Goal: Information Seeking & Learning: Learn about a topic

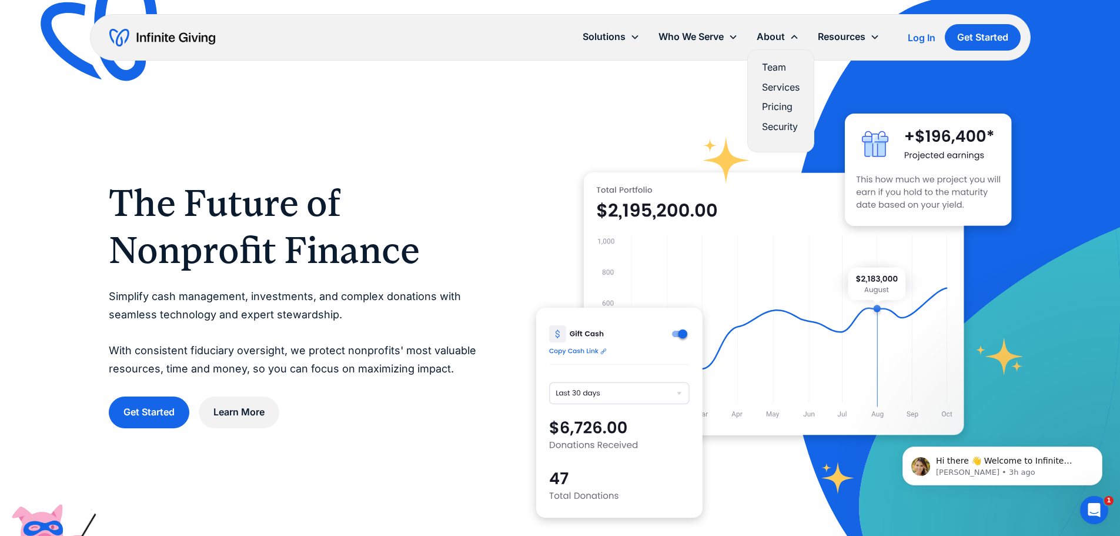
click at [778, 87] on link "Services" at bounding box center [781, 87] width 38 height 16
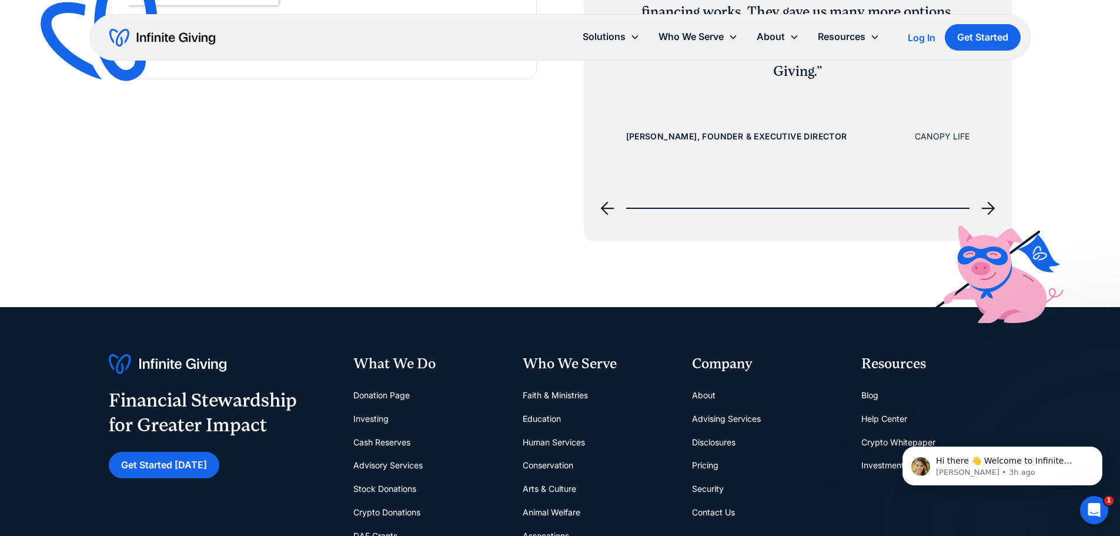
scroll to position [1940, 0]
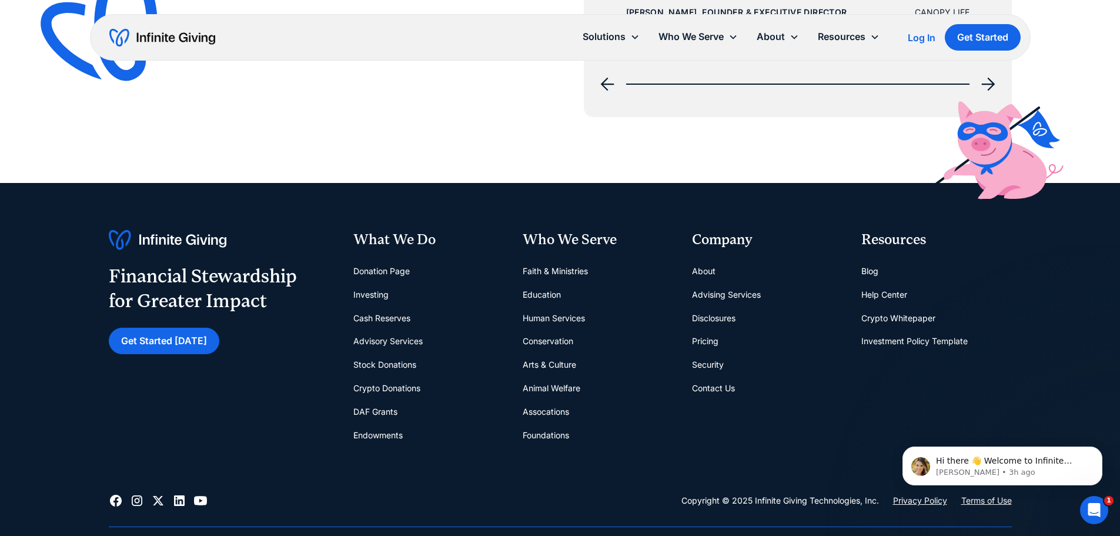
click at [395, 262] on link "Donation Page" at bounding box center [381, 271] width 56 height 24
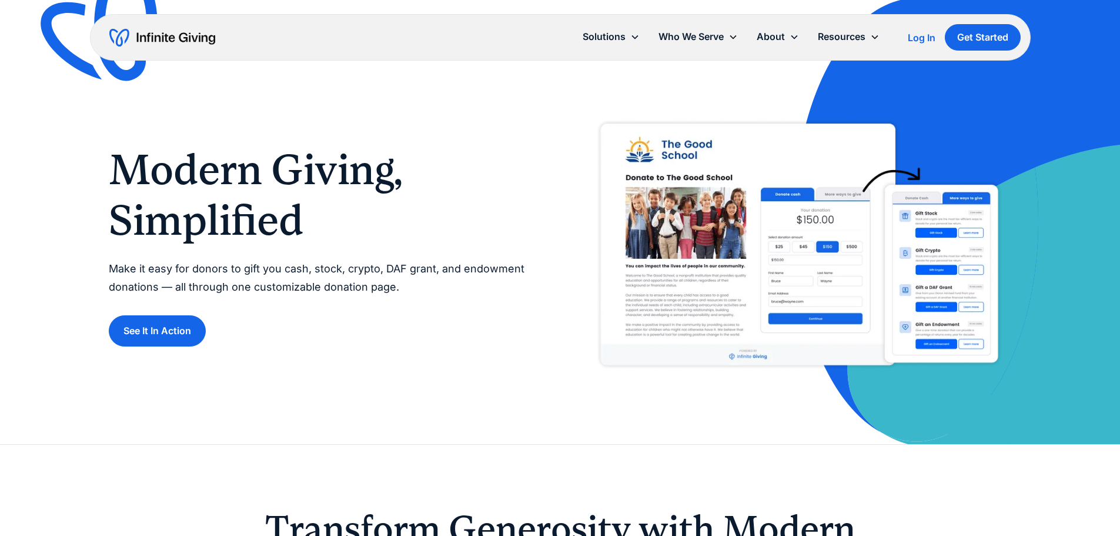
click at [392, 267] on p "Make it easy for donors to gift you cash, stock, crypto, DAF grant, and endowme…" at bounding box center [323, 278] width 428 height 36
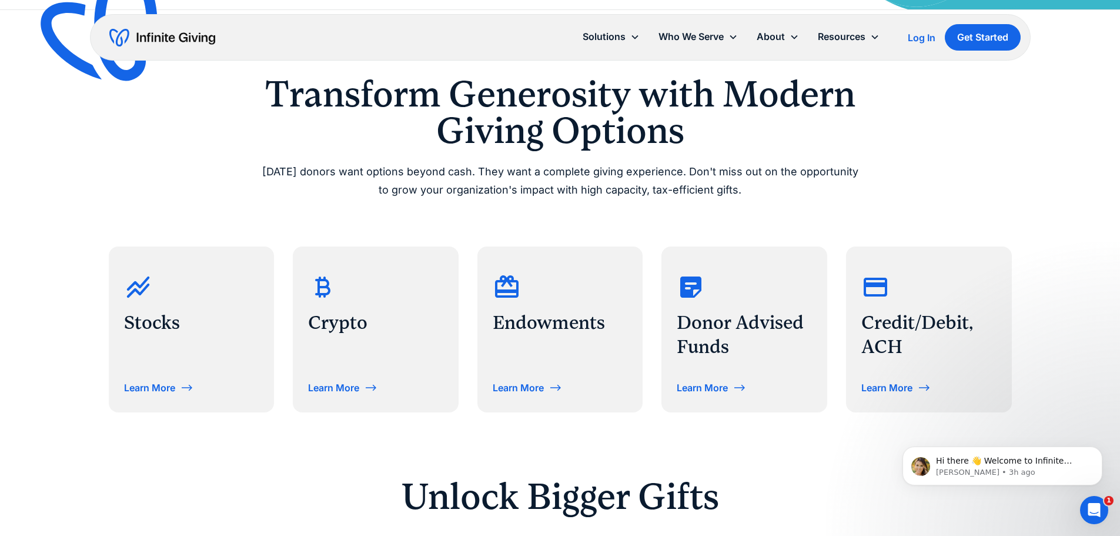
scroll to position [529, 0]
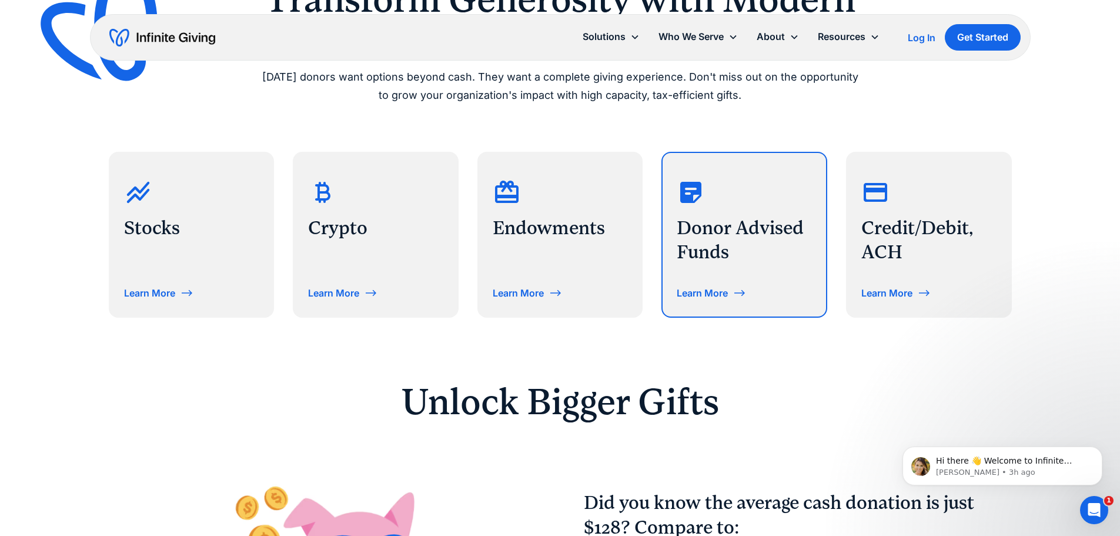
click at [721, 290] on div "Learn More" at bounding box center [702, 292] width 51 height 9
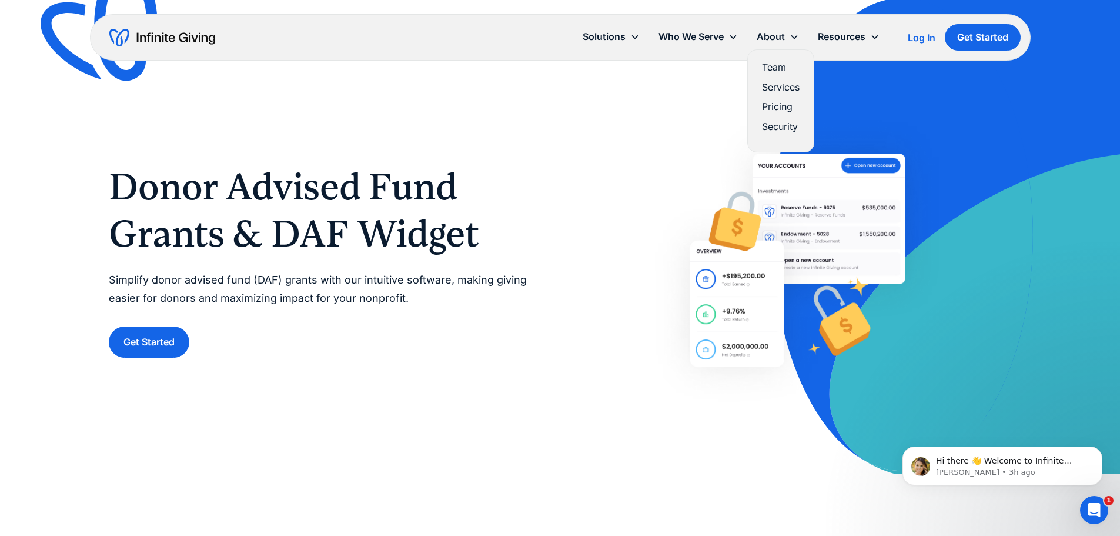
click at [785, 83] on link "Services" at bounding box center [781, 87] width 38 height 16
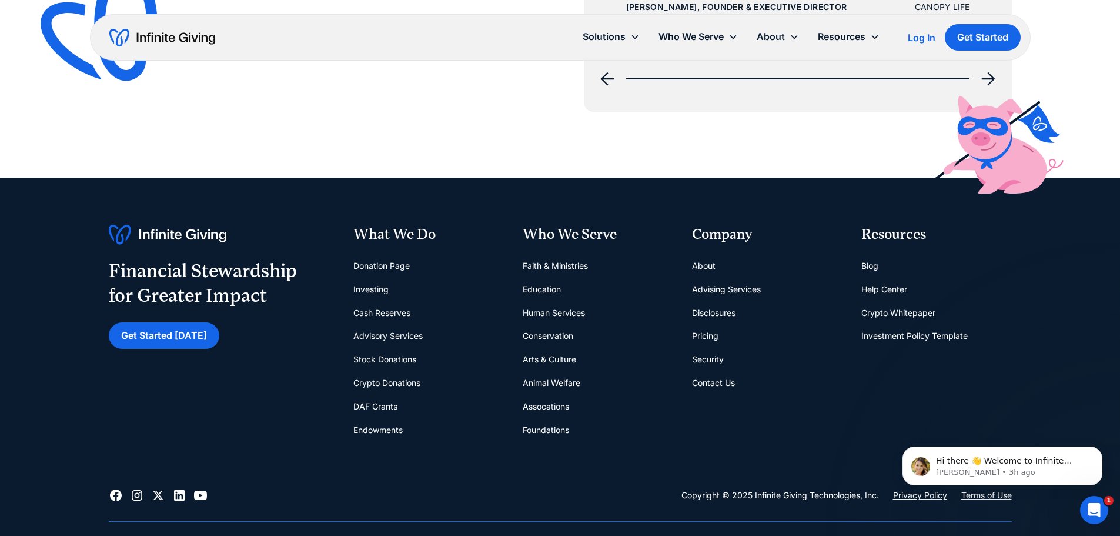
scroll to position [2058, 0]
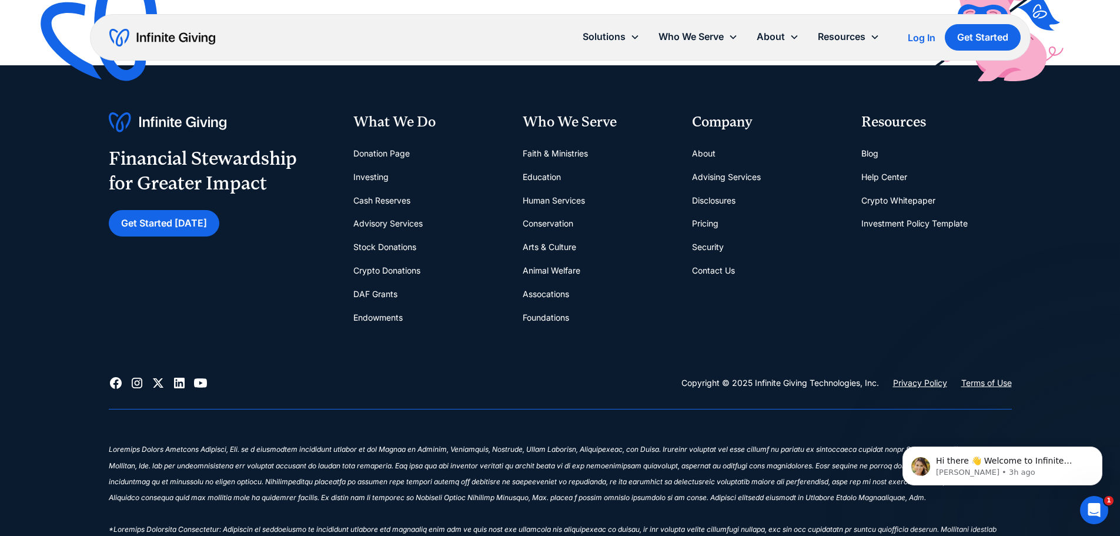
click at [356, 169] on link "Investing" at bounding box center [370, 177] width 35 height 24
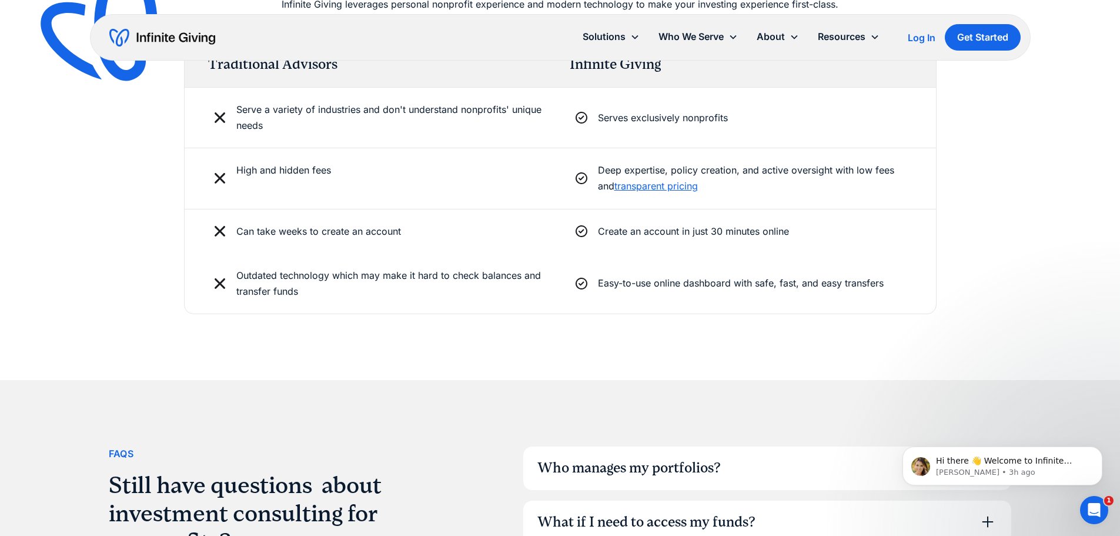
scroll to position [3057, 0]
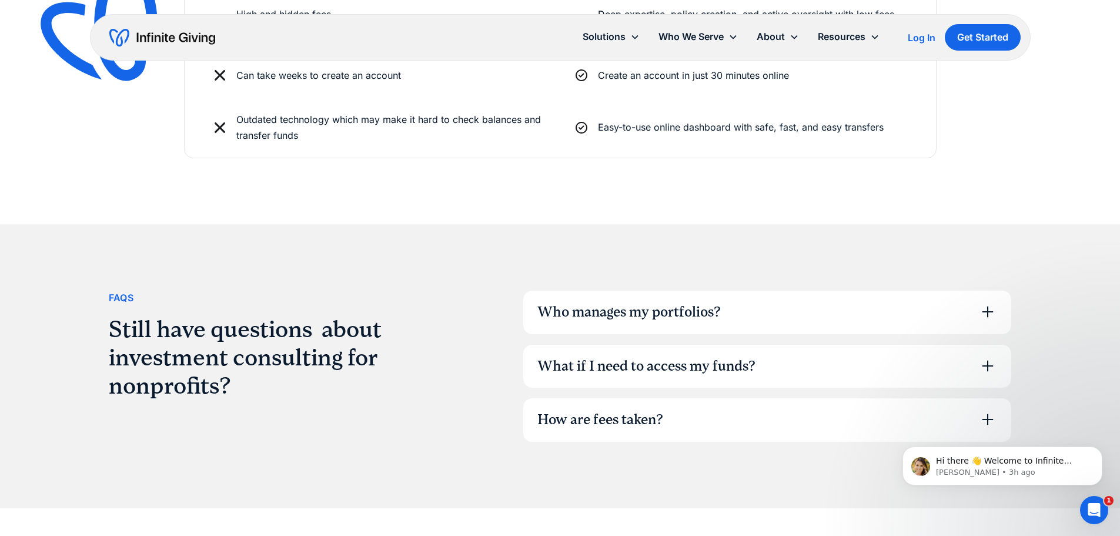
click at [619, 316] on div "Who manages my portfolios?" at bounding box center [628, 312] width 183 height 20
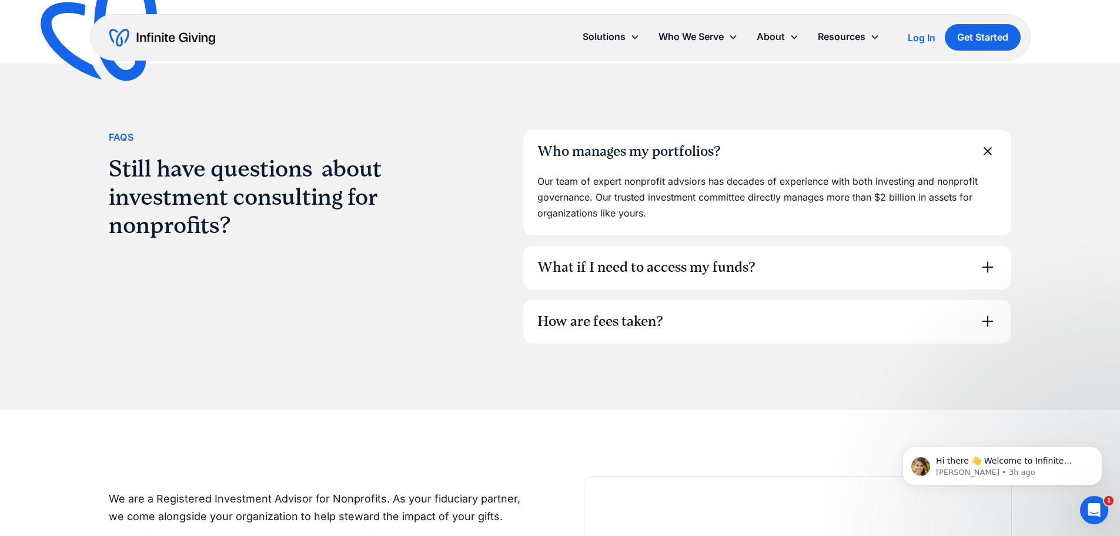
scroll to position [3234, 0]
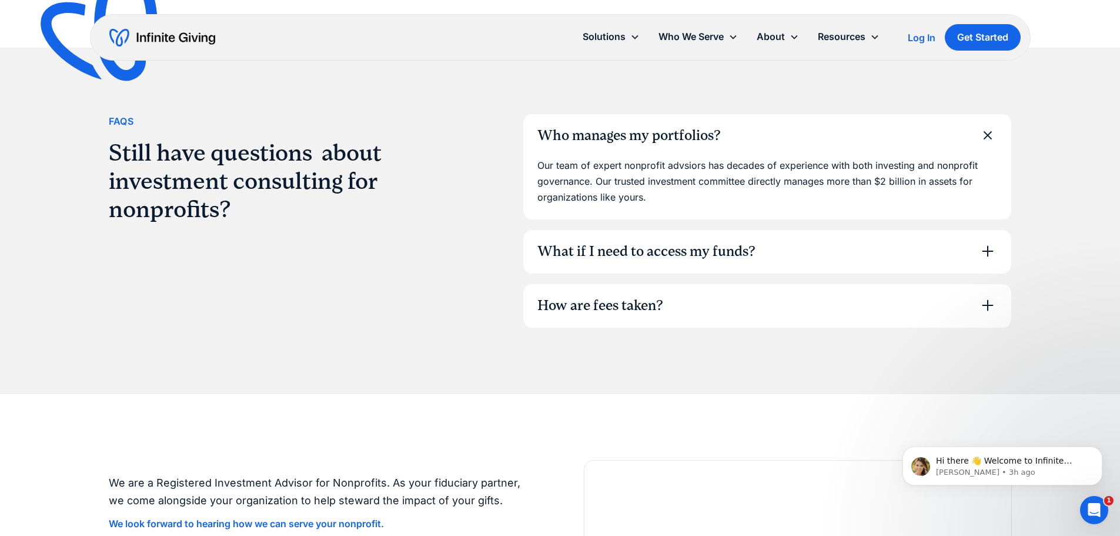
click at [632, 238] on div "What if I need to access my funds?" at bounding box center [767, 252] width 488 height 44
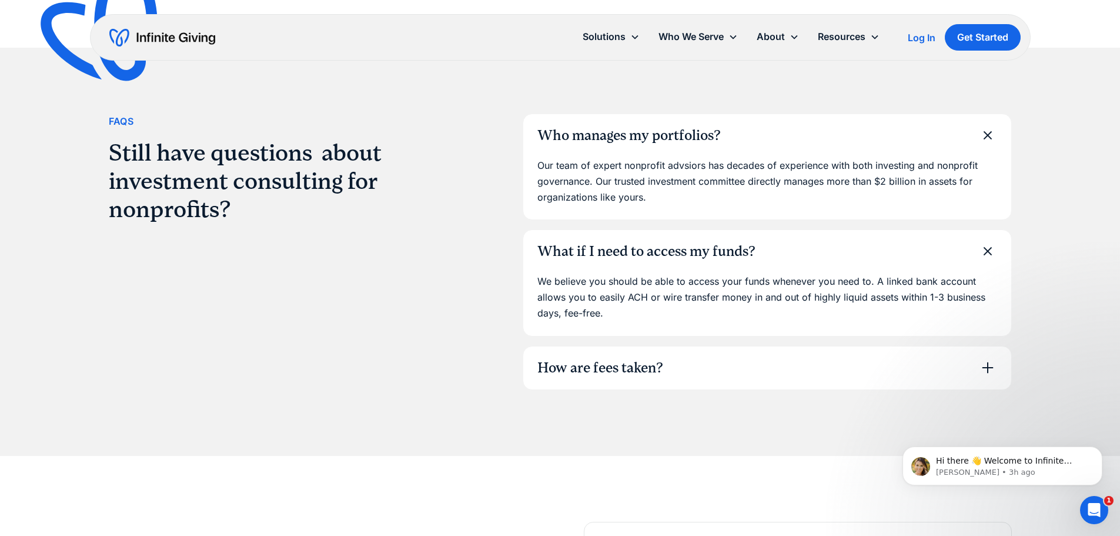
click at [612, 366] on div "How are fees taken?" at bounding box center [600, 368] width 126 height 20
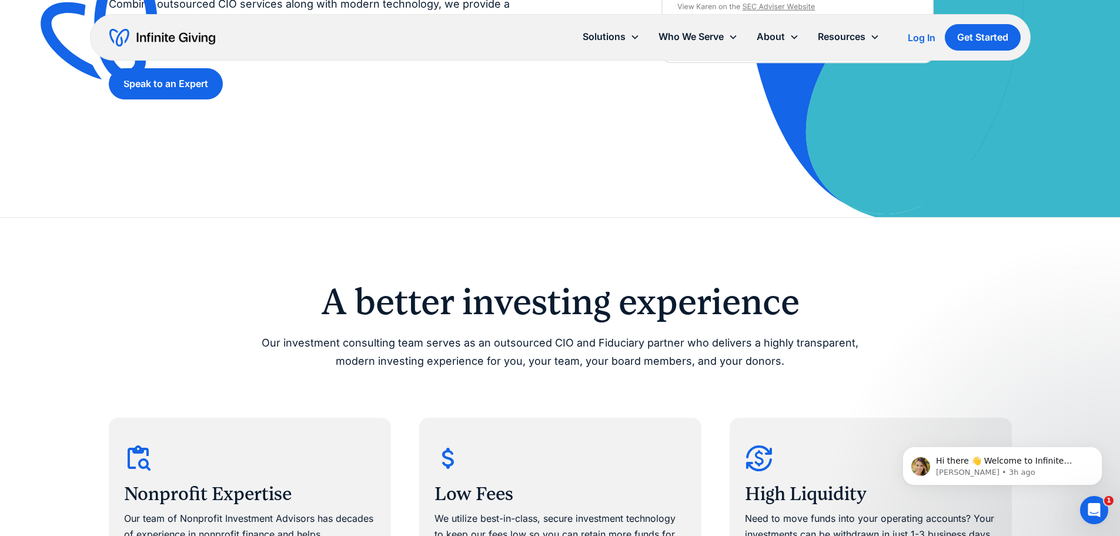
scroll to position [0, 0]
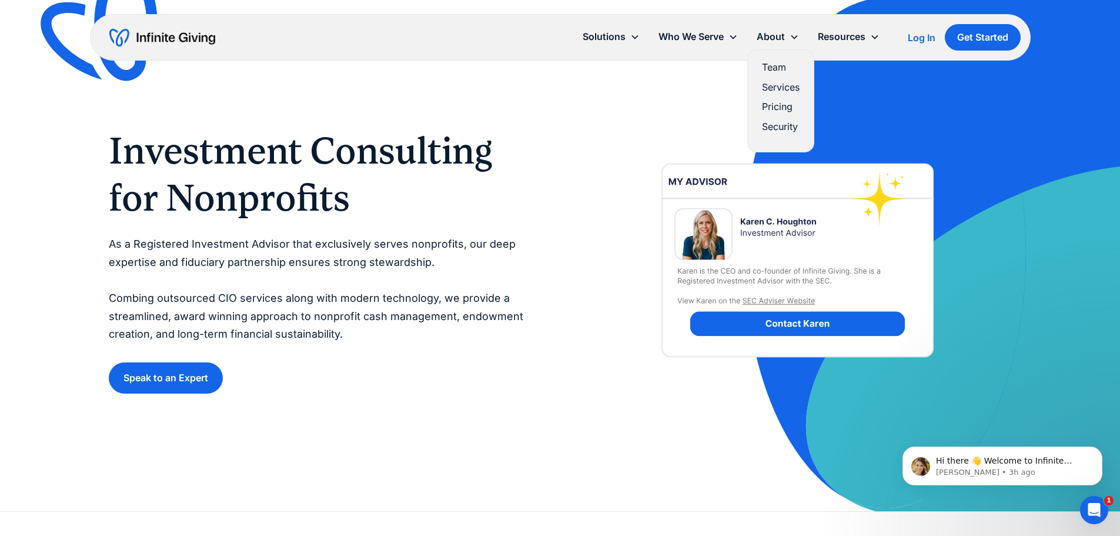
click at [783, 66] on link "Team" at bounding box center [781, 67] width 38 height 16
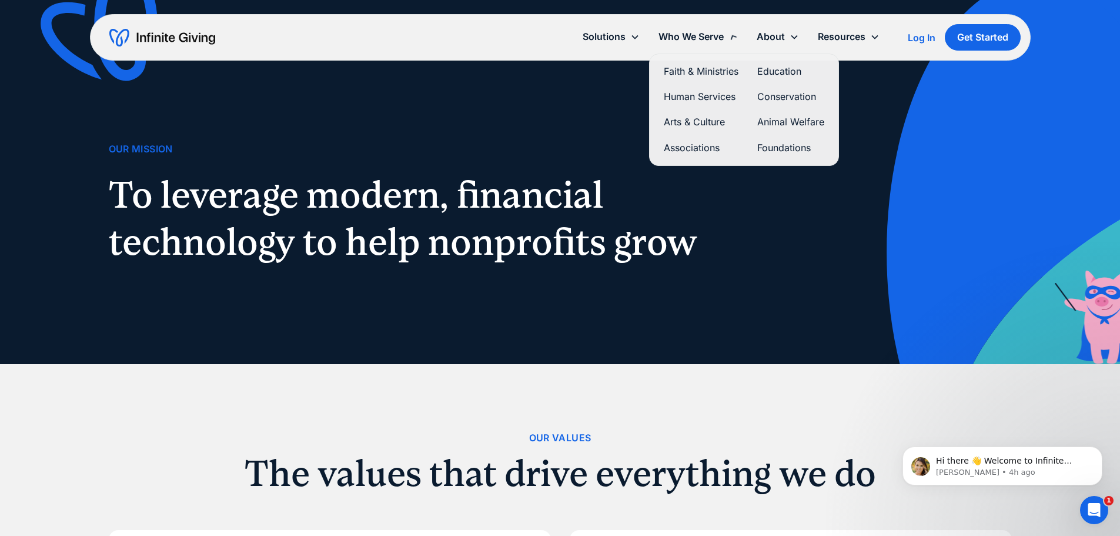
click at [694, 42] on div "Who We Serve" at bounding box center [691, 37] width 65 height 16
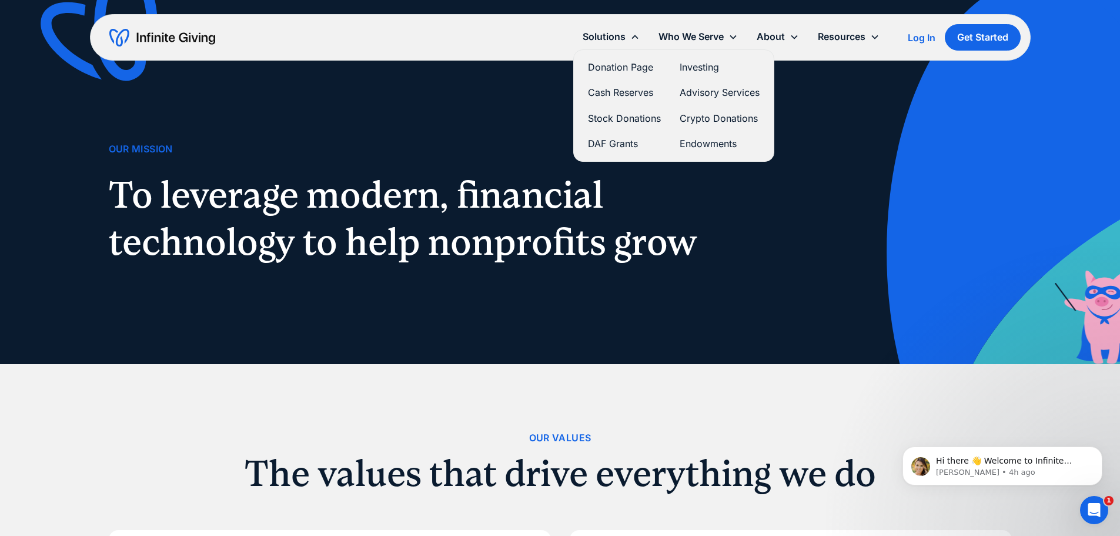
click at [634, 68] on link "Donation Page" at bounding box center [624, 67] width 73 height 16
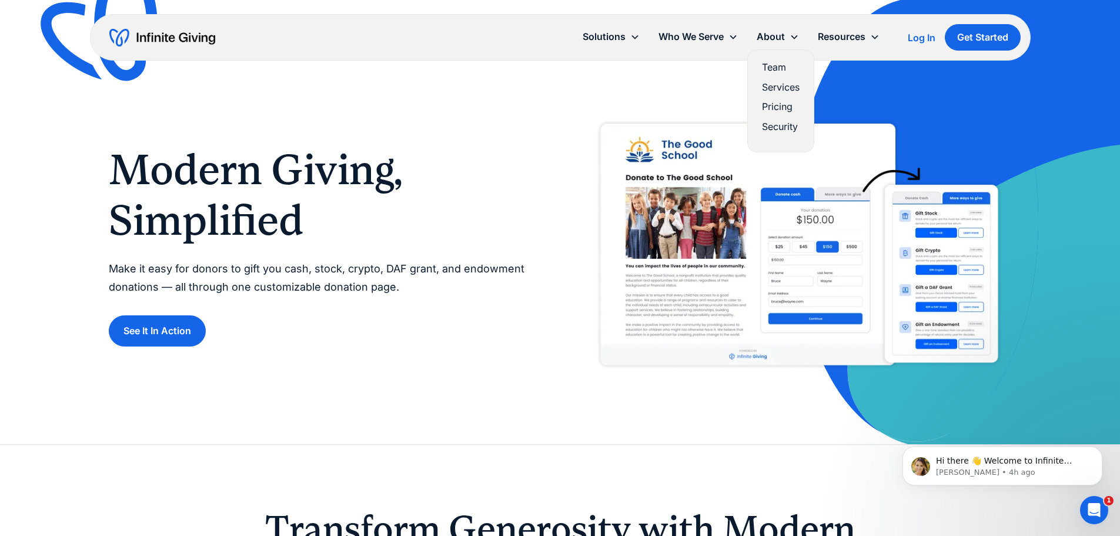
drag, startPoint x: 778, startPoint y: 83, endPoint x: 766, endPoint y: 87, distance: 13.4
click at [778, 83] on link "Services" at bounding box center [781, 87] width 38 height 16
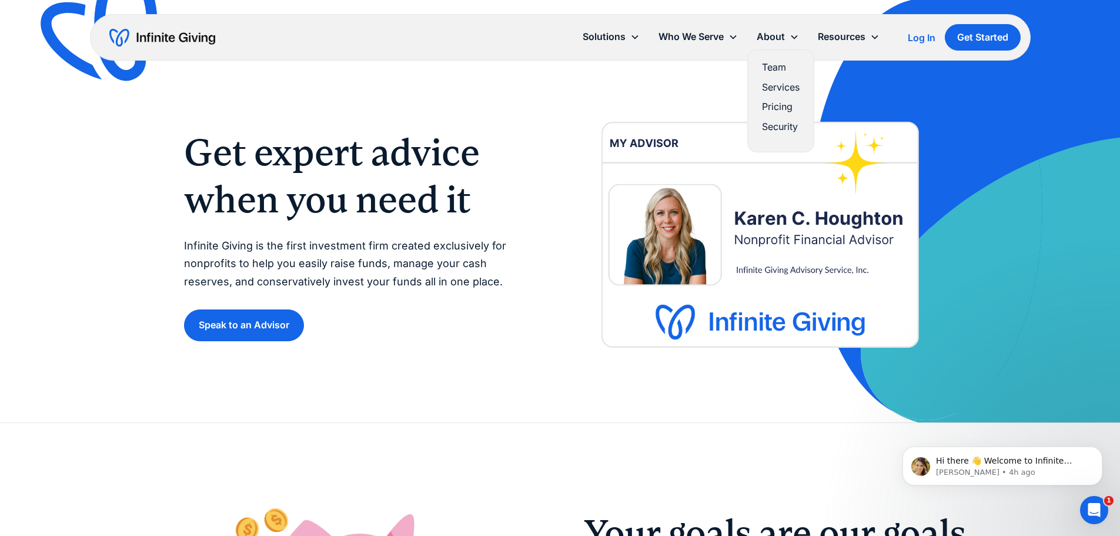
drag, startPoint x: 784, startPoint y: 81, endPoint x: 752, endPoint y: 79, distance: 31.8
click at [784, 81] on link "Services" at bounding box center [781, 87] width 38 height 16
click at [779, 68] on link "Team" at bounding box center [781, 67] width 38 height 16
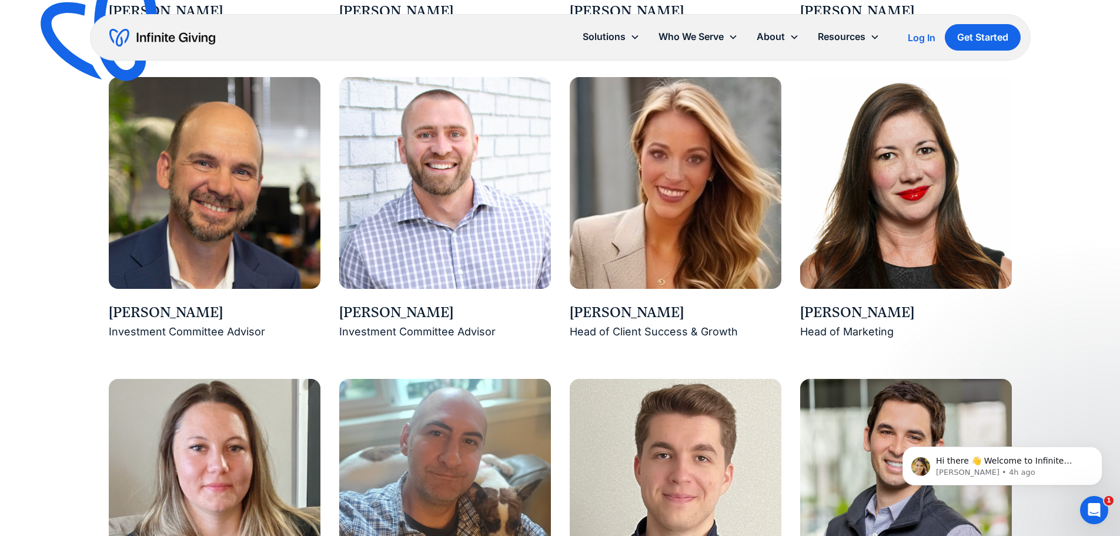
scroll to position [1352, 0]
